Goal: Check status: Check status

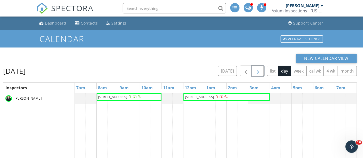
click at [258, 73] on span "button" at bounding box center [258, 71] width 6 height 6
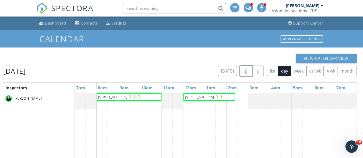
click at [245, 72] on span "button" at bounding box center [246, 71] width 6 height 6
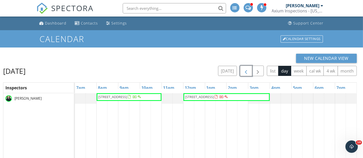
click at [127, 98] on span "442 S Vine St , Denver 80209" at bounding box center [112, 97] width 29 height 5
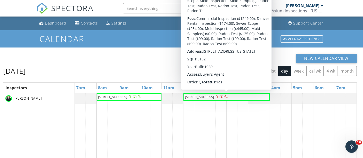
click at [214, 98] on span "[STREET_ADDRESS]" at bounding box center [199, 97] width 29 height 5
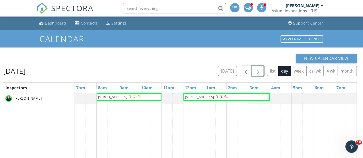
click at [257, 74] on span "button" at bounding box center [258, 71] width 6 height 6
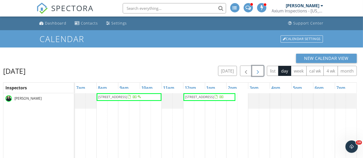
click at [257, 74] on span "button" at bounding box center [258, 71] width 6 height 6
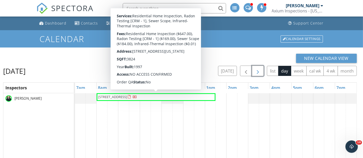
click at [122, 96] on span "2340 S Milwaukee St , Denver 80210" at bounding box center [112, 97] width 29 height 5
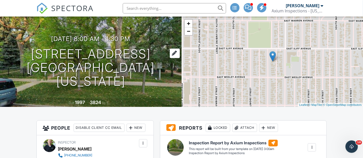
scroll to position [29, 0]
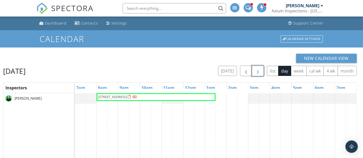
click at [256, 73] on span "button" at bounding box center [258, 71] width 6 height 6
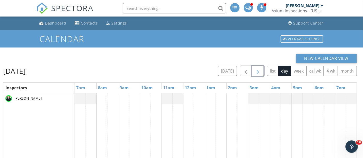
click at [257, 73] on span "button" at bounding box center [258, 71] width 6 height 6
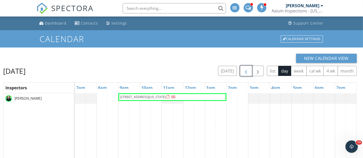
click at [247, 73] on span "button" at bounding box center [246, 71] width 6 height 6
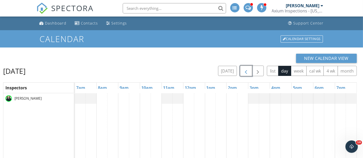
click at [247, 73] on span "button" at bounding box center [246, 71] width 6 height 6
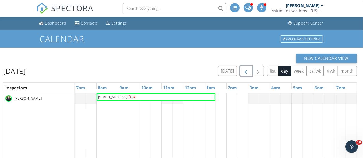
click at [247, 73] on span "button" at bounding box center [246, 71] width 6 height 6
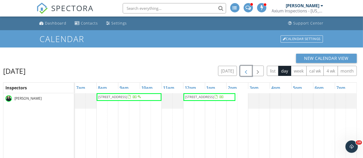
click at [247, 73] on span "button" at bounding box center [246, 71] width 6 height 6
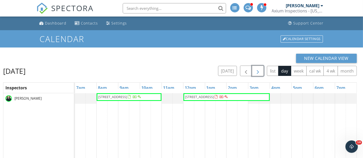
click at [258, 73] on span "button" at bounding box center [258, 71] width 6 height 6
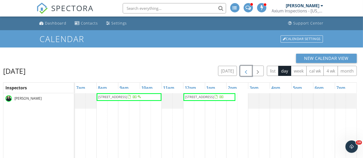
click at [245, 70] on span "button" at bounding box center [246, 71] width 6 height 6
